Goal: Navigation & Orientation: Find specific page/section

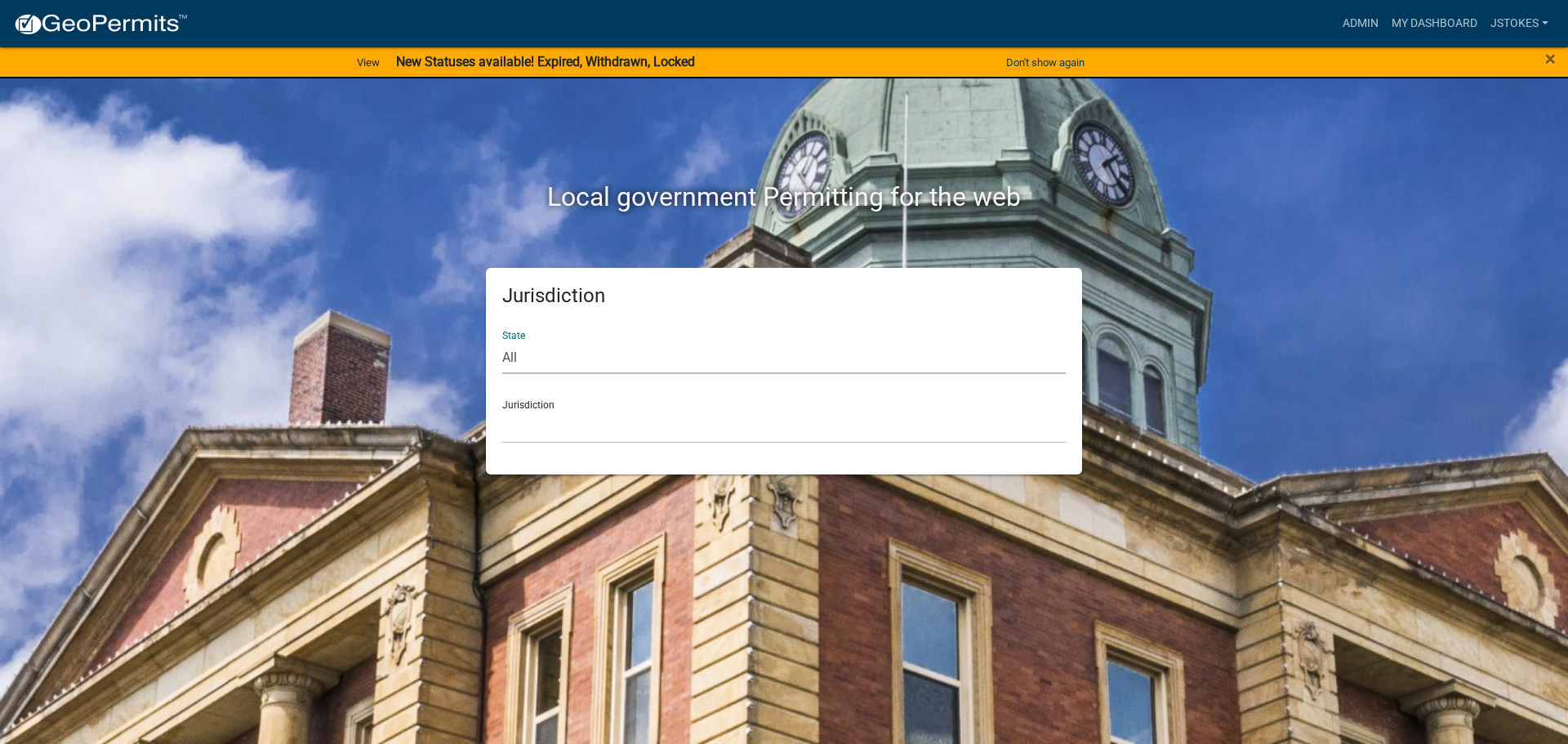
click at [552, 369] on select "All [US_STATE] [US_STATE] [US_STATE] [US_STATE] [US_STATE] [US_STATE] [US_STATE…" at bounding box center [784, 357] width 563 height 34
select select "[US_STATE]"
click at [503, 340] on select "All [US_STATE] [US_STATE] [US_STATE] [US_STATE] [US_STATE] [US_STATE] [US_STATE…" at bounding box center [784, 357] width 563 height 34
click at [546, 435] on select "[GEOGRAPHIC_DATA], [US_STATE][PERSON_NAME][GEOGRAPHIC_DATA], [US_STATE][PERSON_…" at bounding box center [784, 427] width 563 height 34
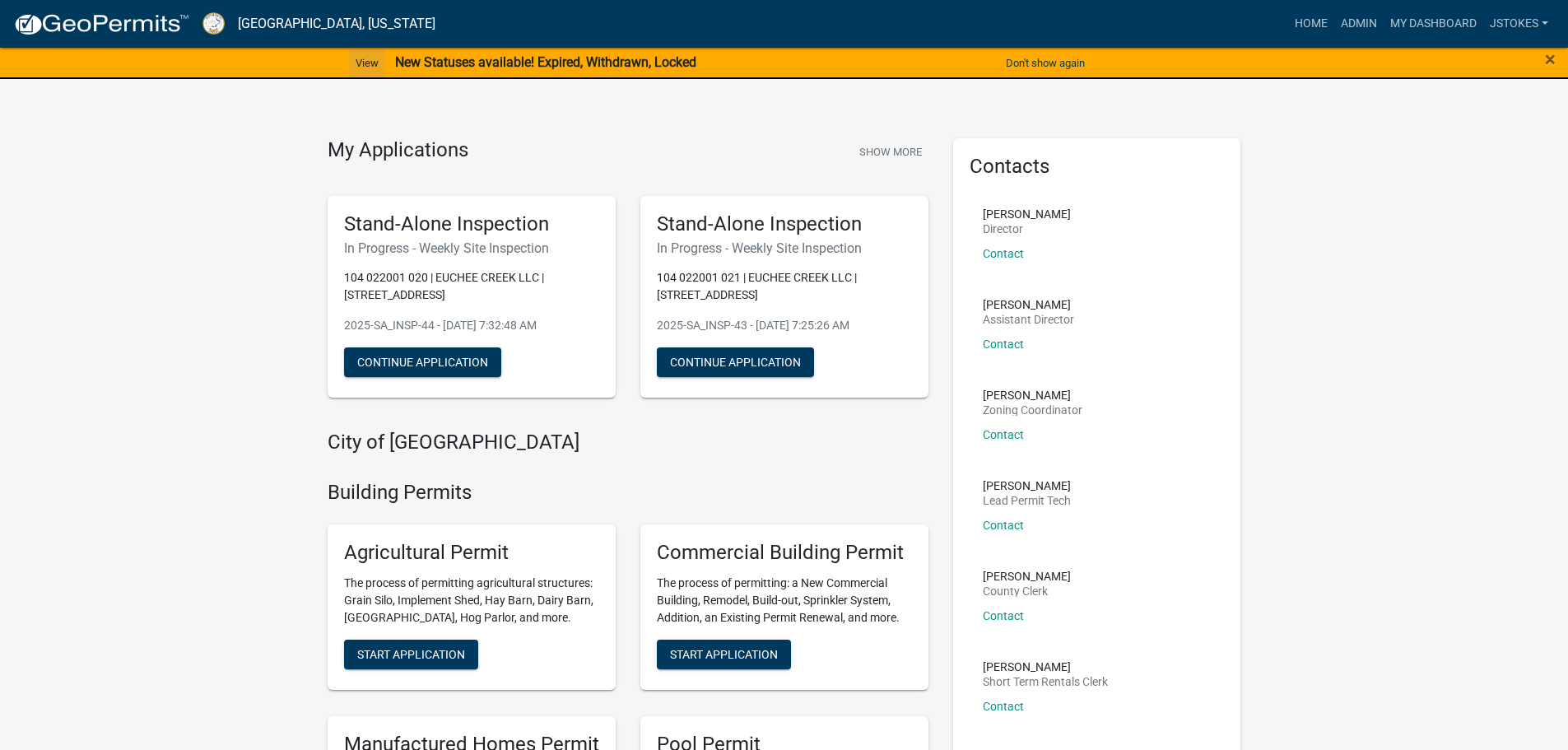
click at [363, 58] on link "View" at bounding box center [366, 63] width 36 height 27
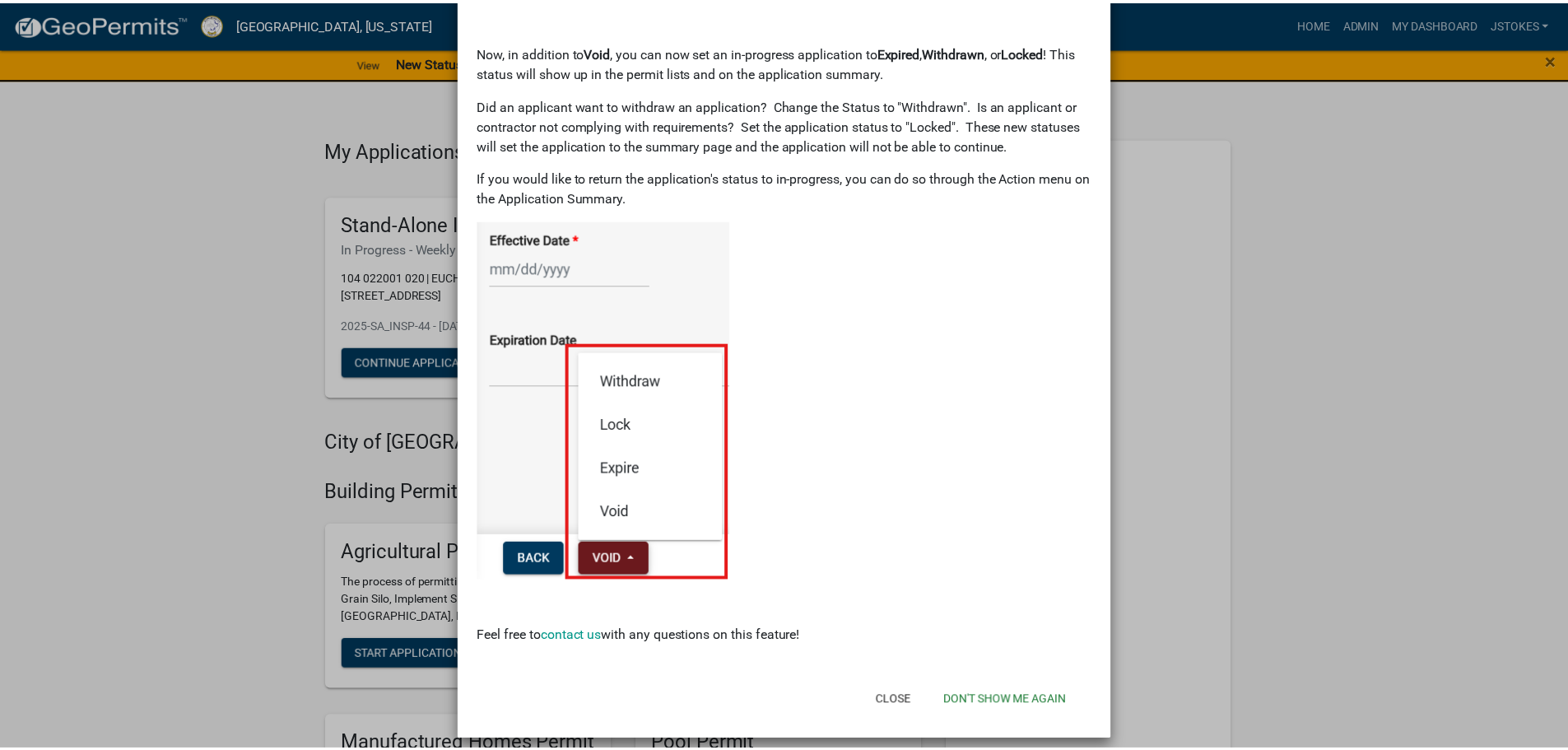
scroll to position [125, 0]
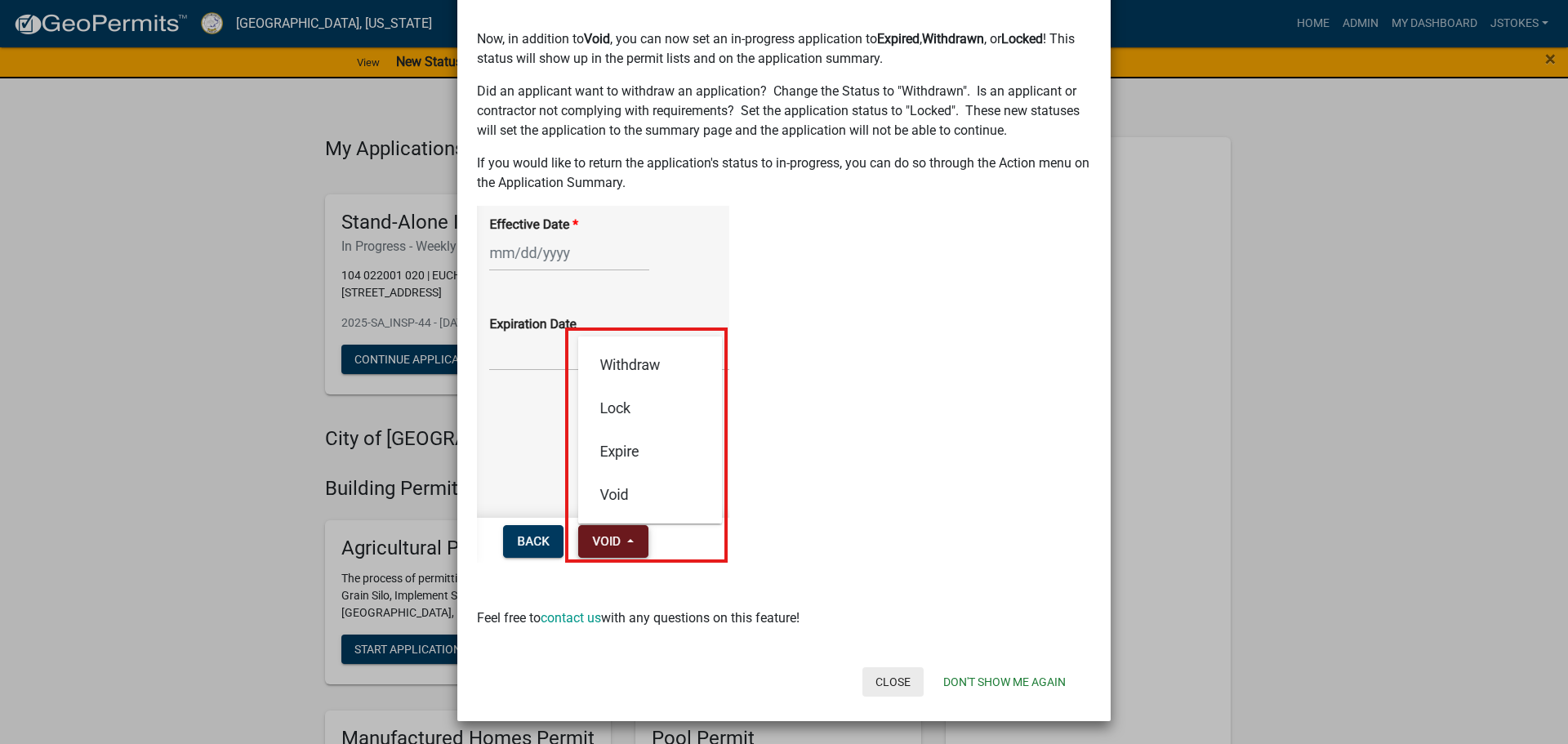
click at [900, 686] on button "Close" at bounding box center [893, 682] width 62 height 30
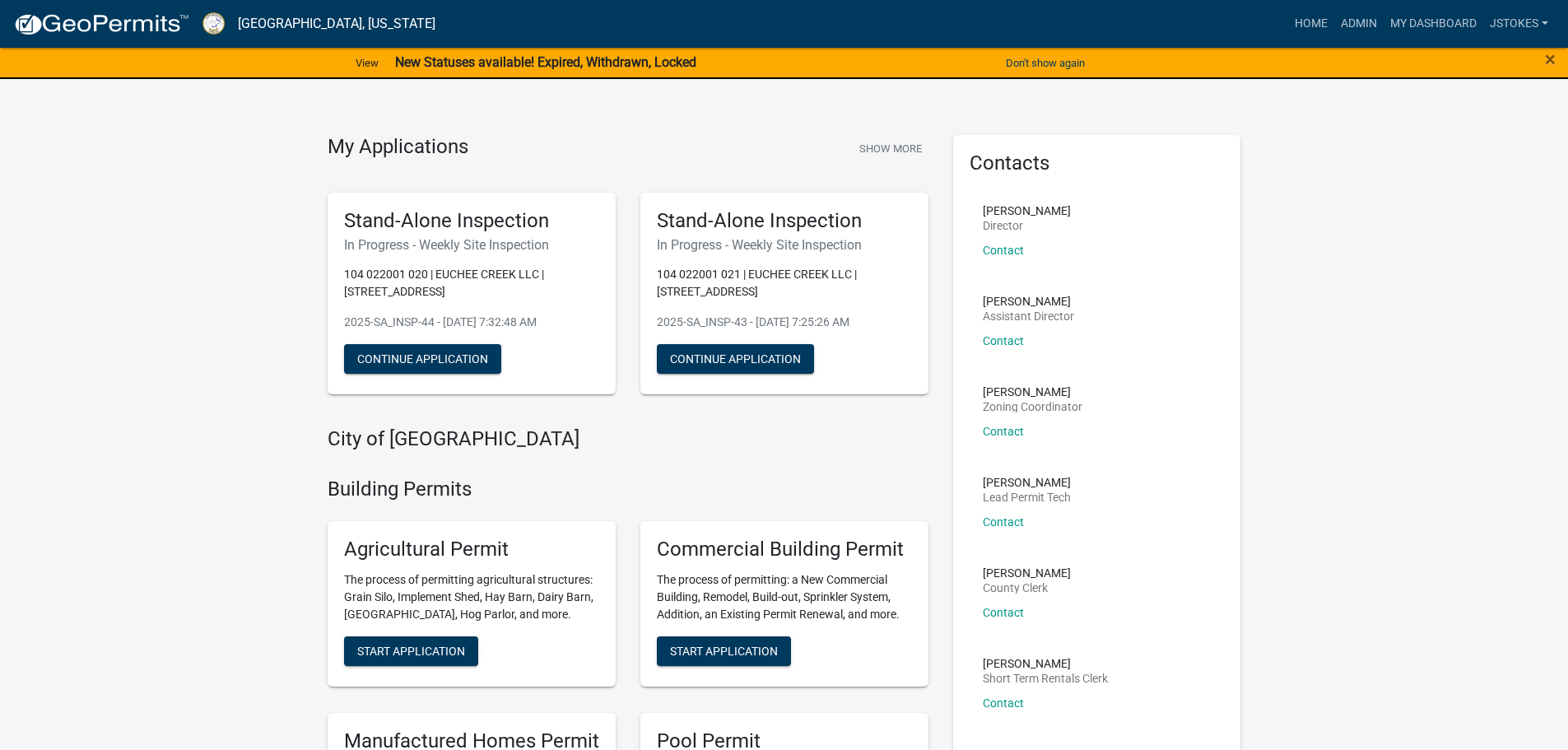
scroll to position [0, 0]
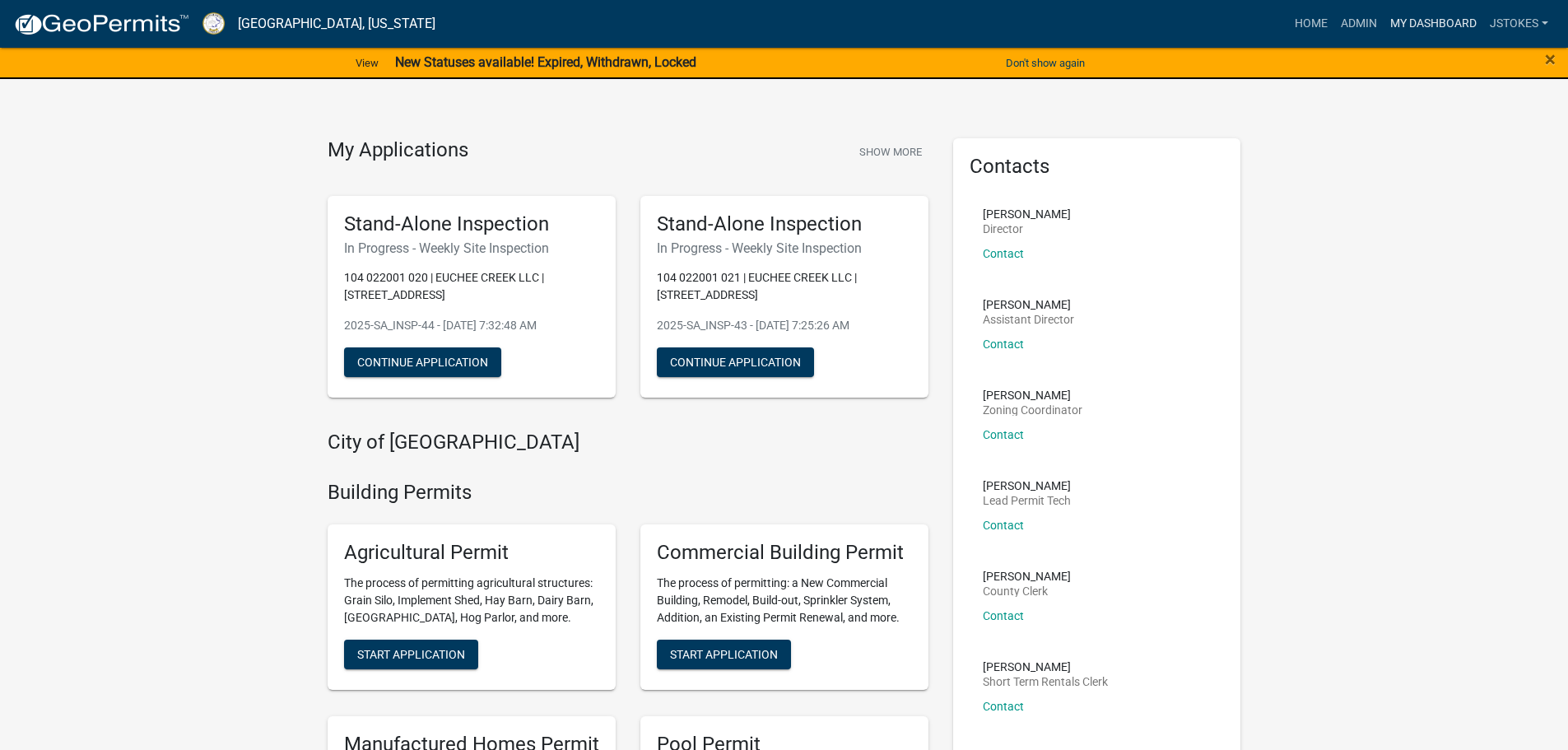
click at [1414, 21] on link "My Dashboard" at bounding box center [1432, 23] width 100 height 31
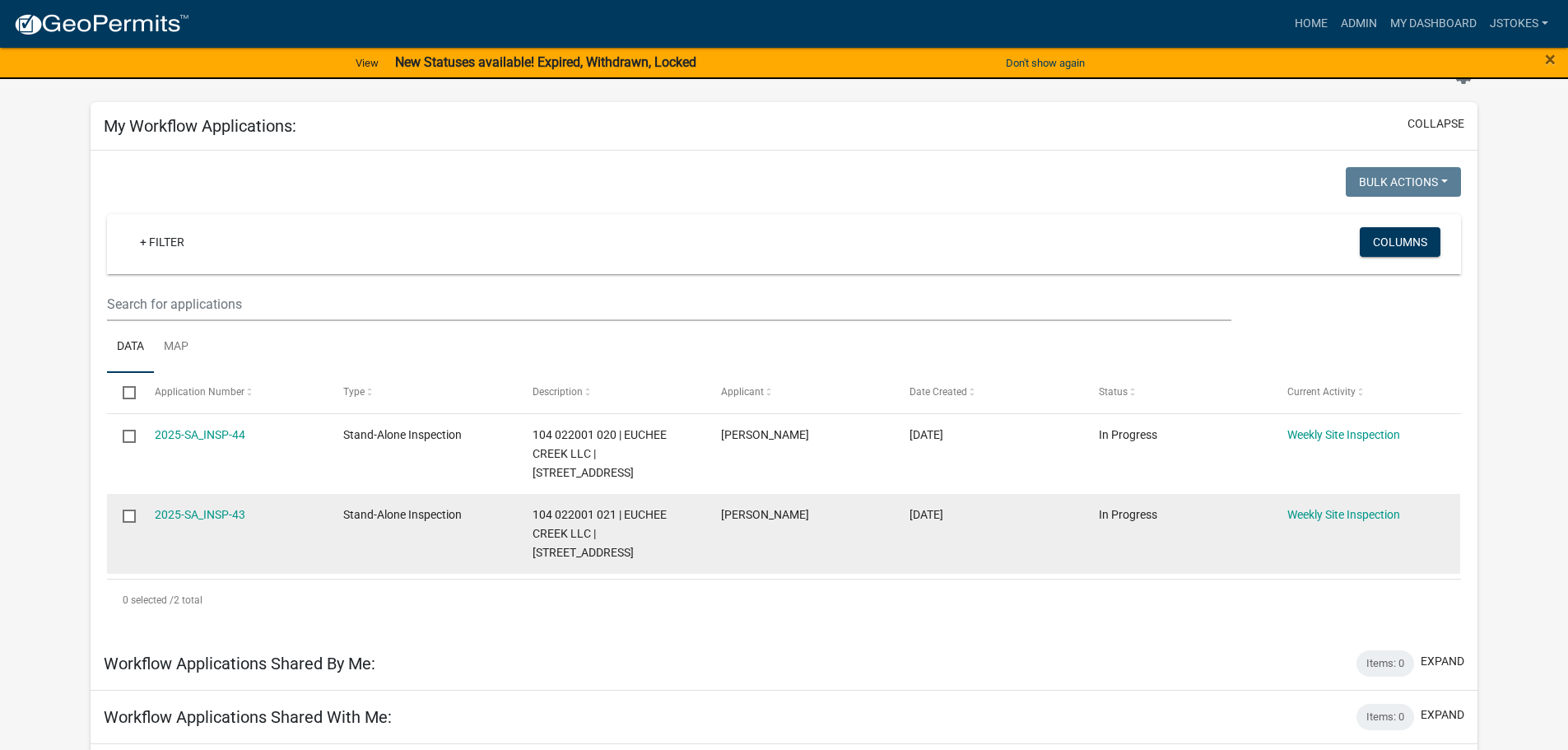
scroll to position [82, 0]
